Goal: Task Accomplishment & Management: Manage account settings

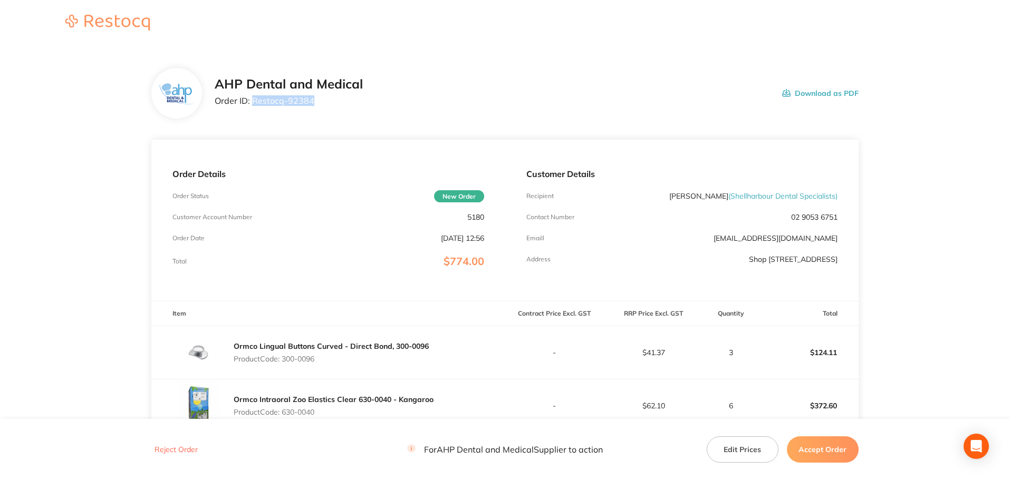
drag, startPoint x: 296, startPoint y: 110, endPoint x: 254, endPoint y: 104, distance: 42.6
click at [254, 104] on div "AHP Dental and Medical Order ID: Restocq- 92384" at bounding box center [289, 93] width 148 height 33
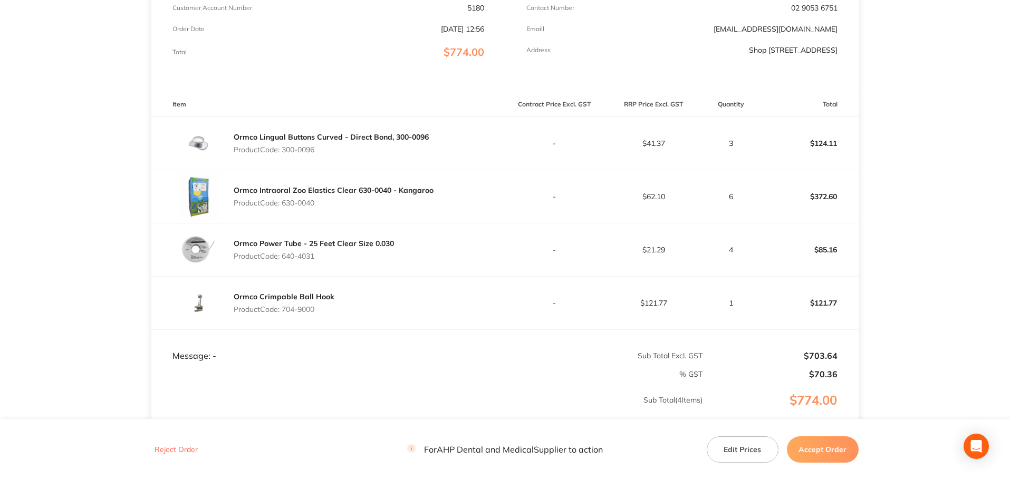
scroll to position [211, 0]
click at [816, 450] on button "Accept Order" at bounding box center [823, 450] width 72 height 26
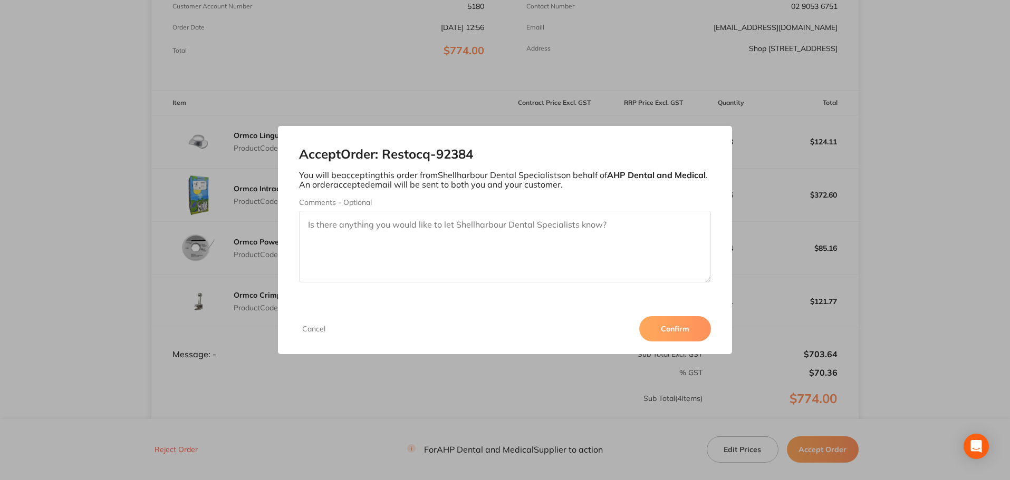
click at [675, 328] on button "Confirm" at bounding box center [675, 328] width 72 height 25
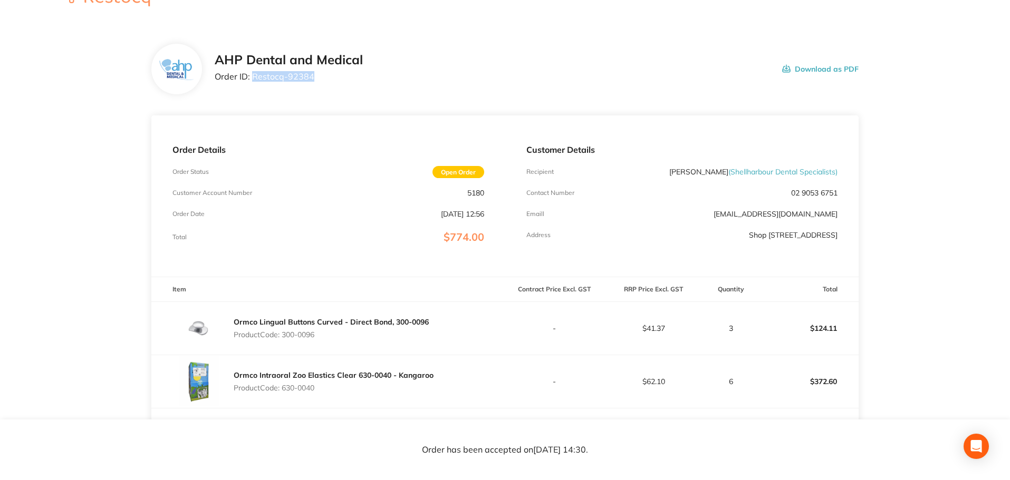
scroll to position [0, 0]
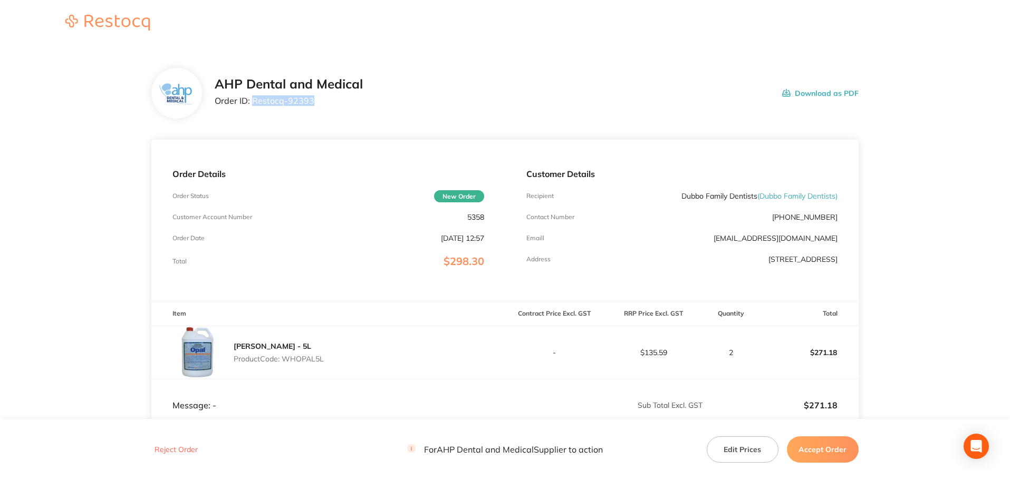
drag, startPoint x: 304, startPoint y: 103, endPoint x: 254, endPoint y: 99, distance: 49.7
click at [254, 99] on div "AHP Dental and Medical Order ID: Restocq- 92393" at bounding box center [289, 93] width 148 height 33
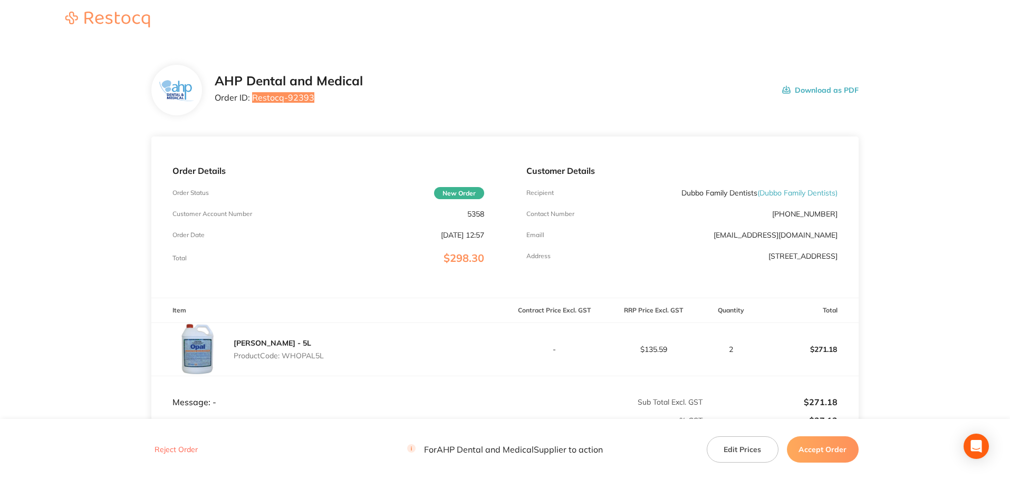
scroll to position [157, 0]
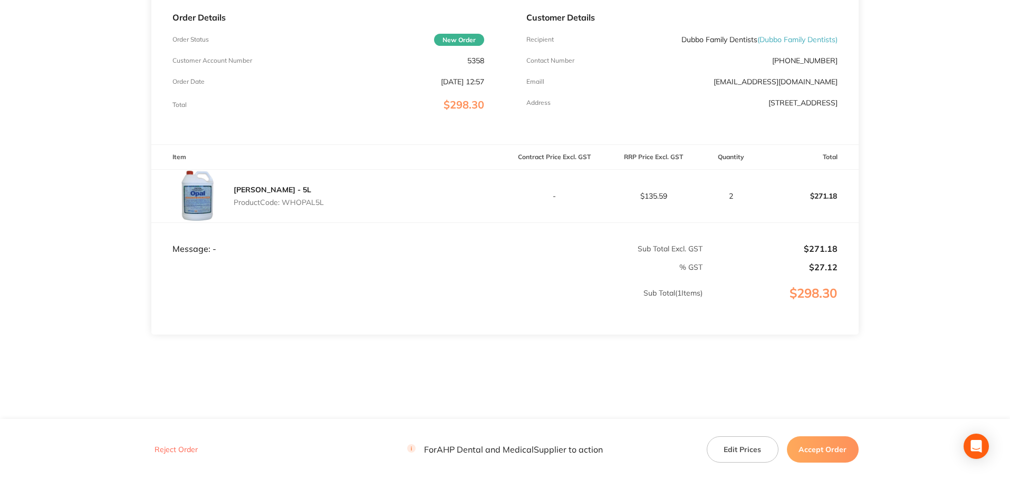
click at [816, 445] on button "Accept Order" at bounding box center [823, 450] width 72 height 26
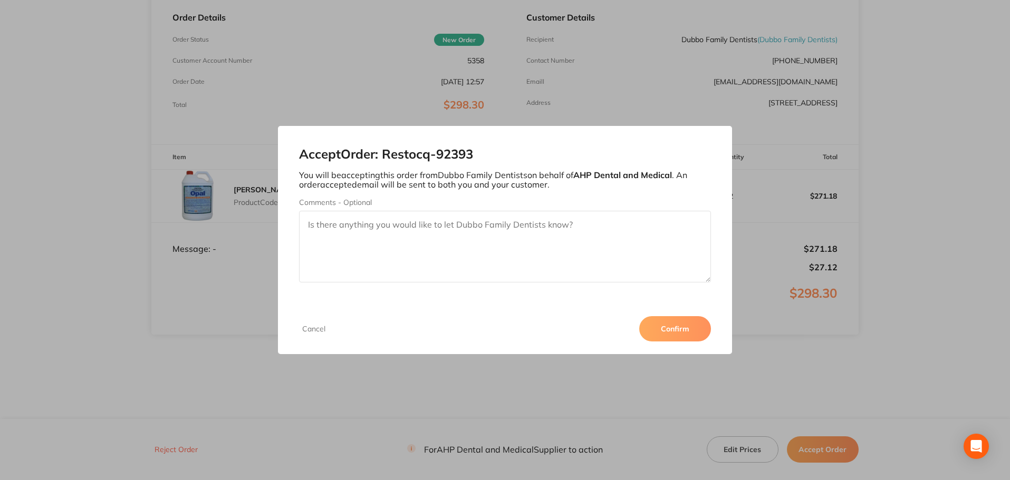
drag, startPoint x: 676, startPoint y: 324, endPoint x: 400, endPoint y: 332, distance: 275.8
click at [672, 323] on button "Confirm" at bounding box center [675, 328] width 72 height 25
